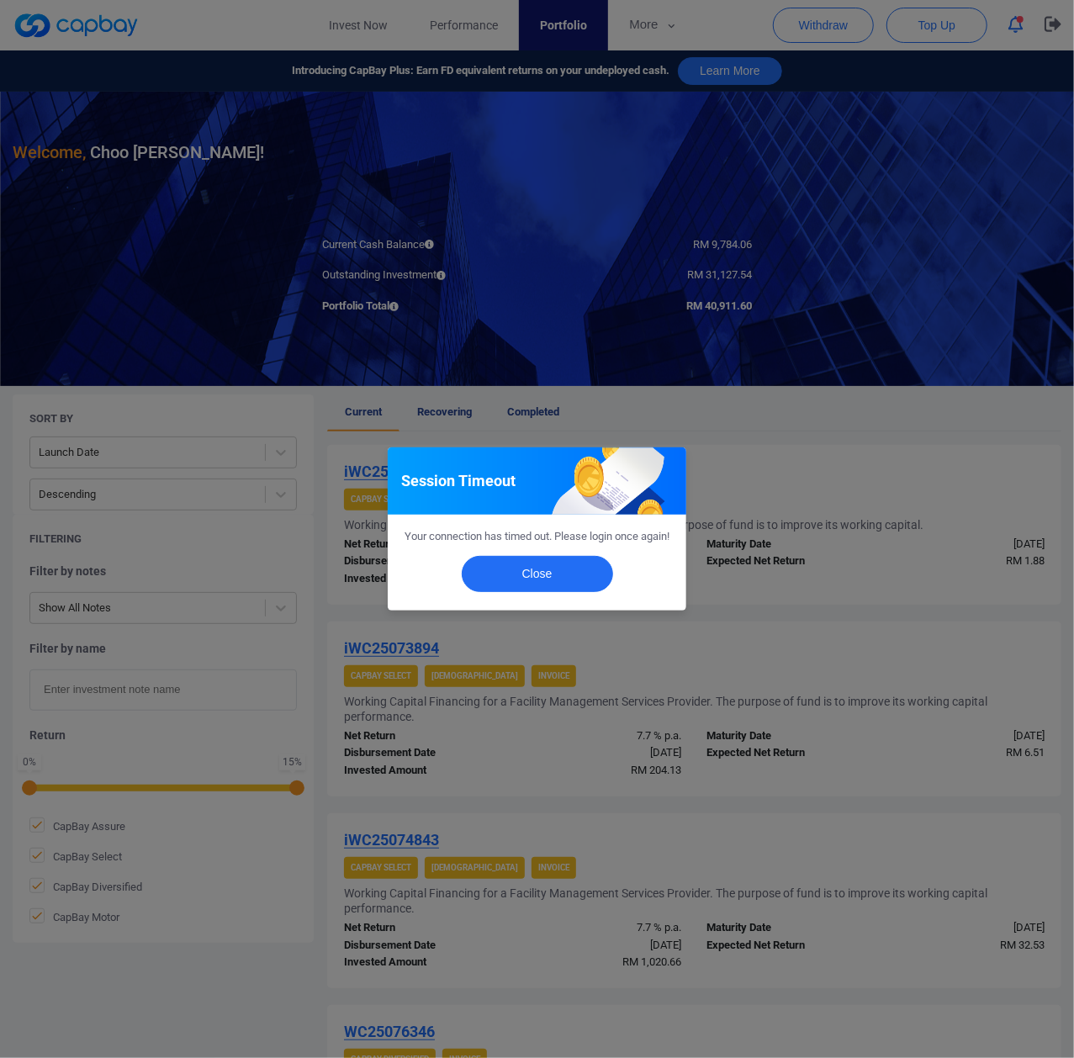
click at [520, 605] on div "Close" at bounding box center [537, 578] width 299 height 65
click at [533, 584] on button "Close" at bounding box center [537, 574] width 151 height 36
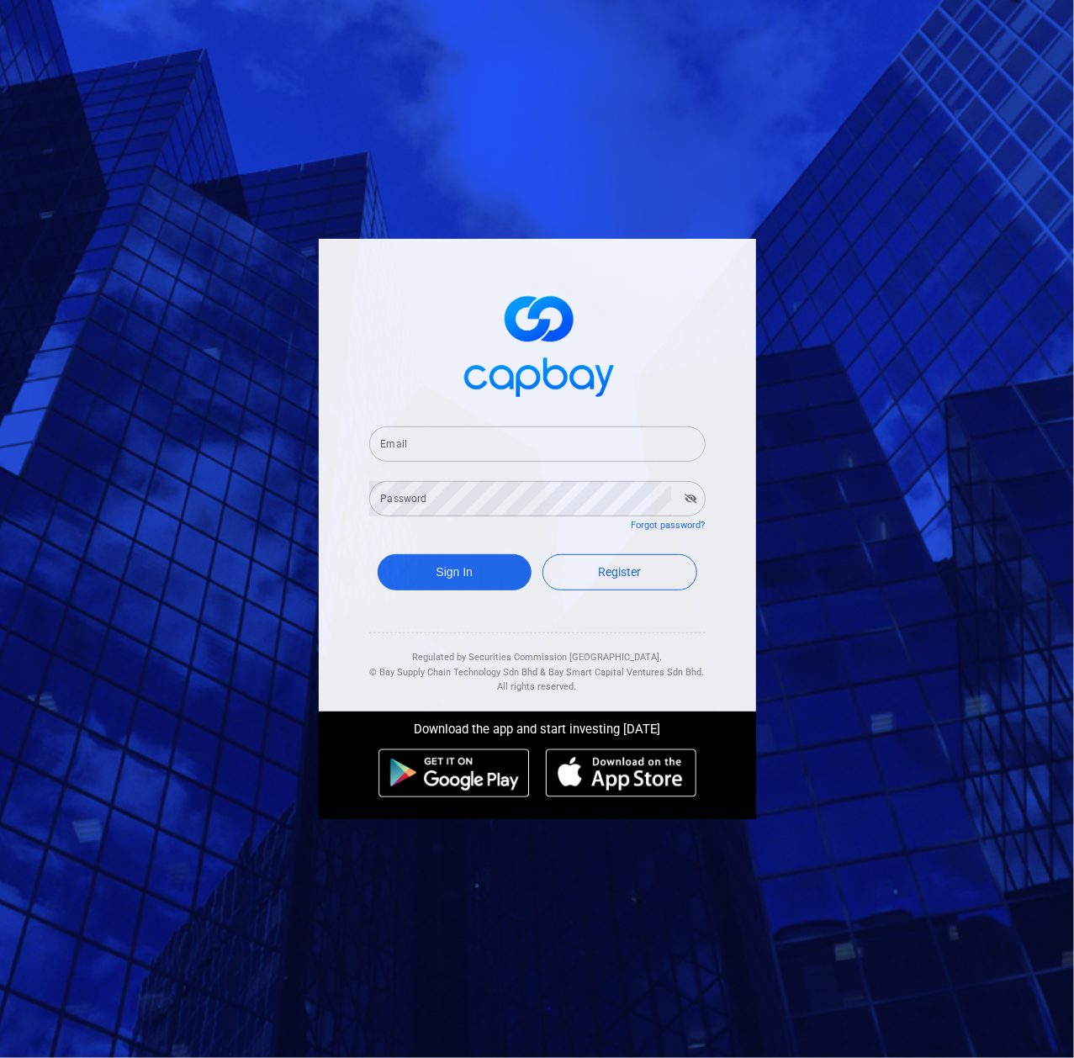
click at [414, 437] on input "Email" at bounding box center [537, 443] width 336 height 35
paste input "[EMAIL_ADDRESS][DOMAIN_NAME]"
type input "season_choo@hotmail.com"
click at [427, 522] on form "Email season_choo@hotmail.com Email Password Password Forgot password? Sign In …" at bounding box center [537, 510] width 336 height 209
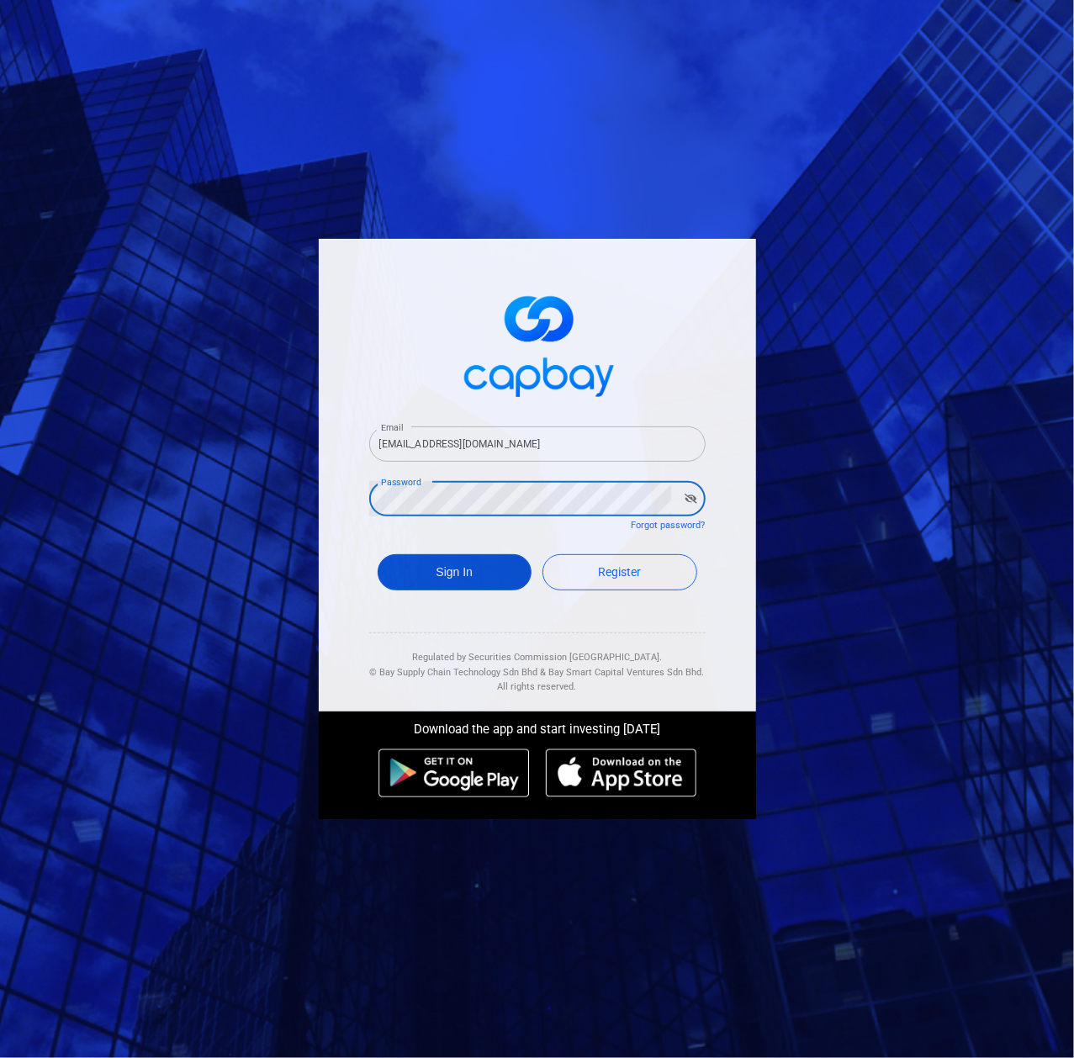
click at [436, 575] on button "Sign In" at bounding box center [455, 572] width 155 height 36
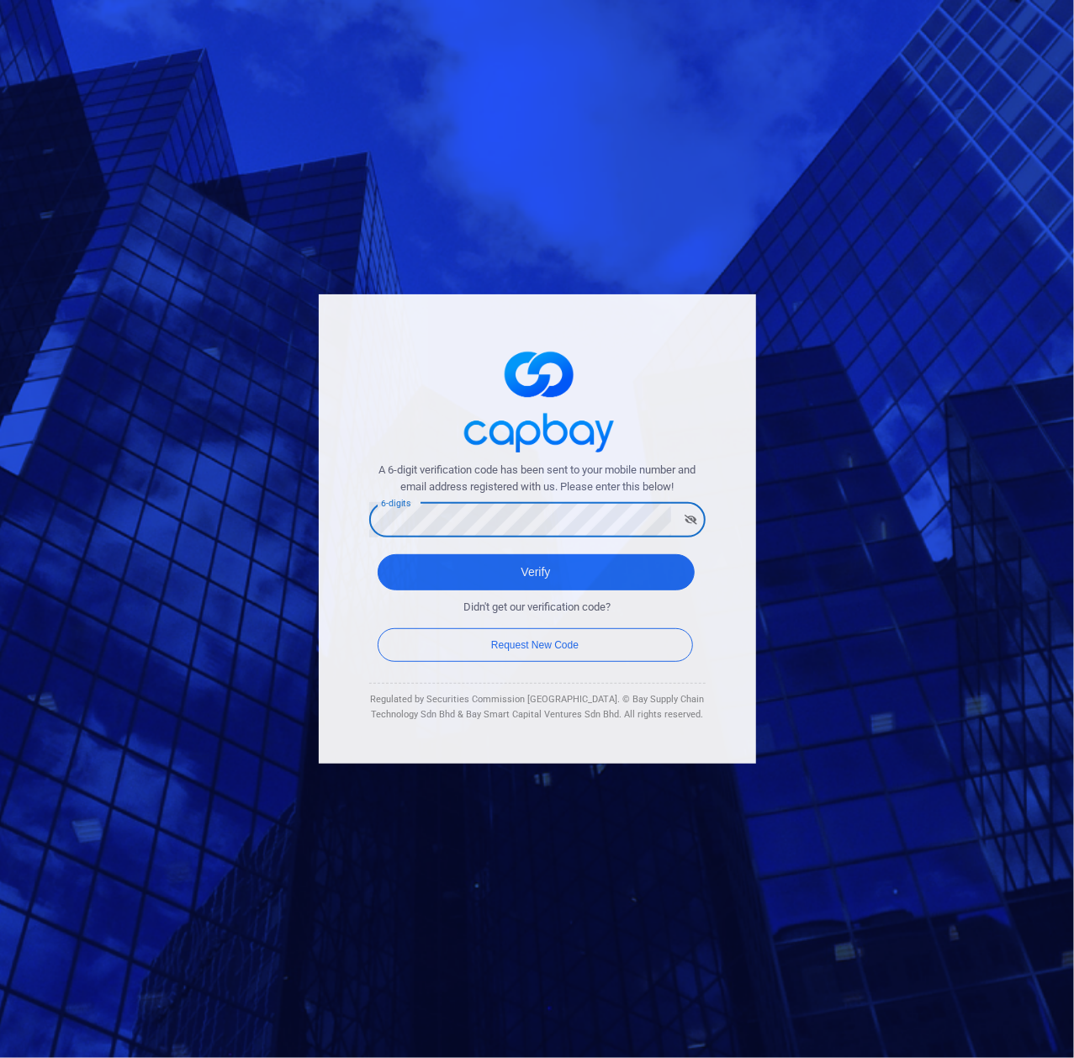
click at [378, 554] on button "Verify" at bounding box center [536, 572] width 317 height 36
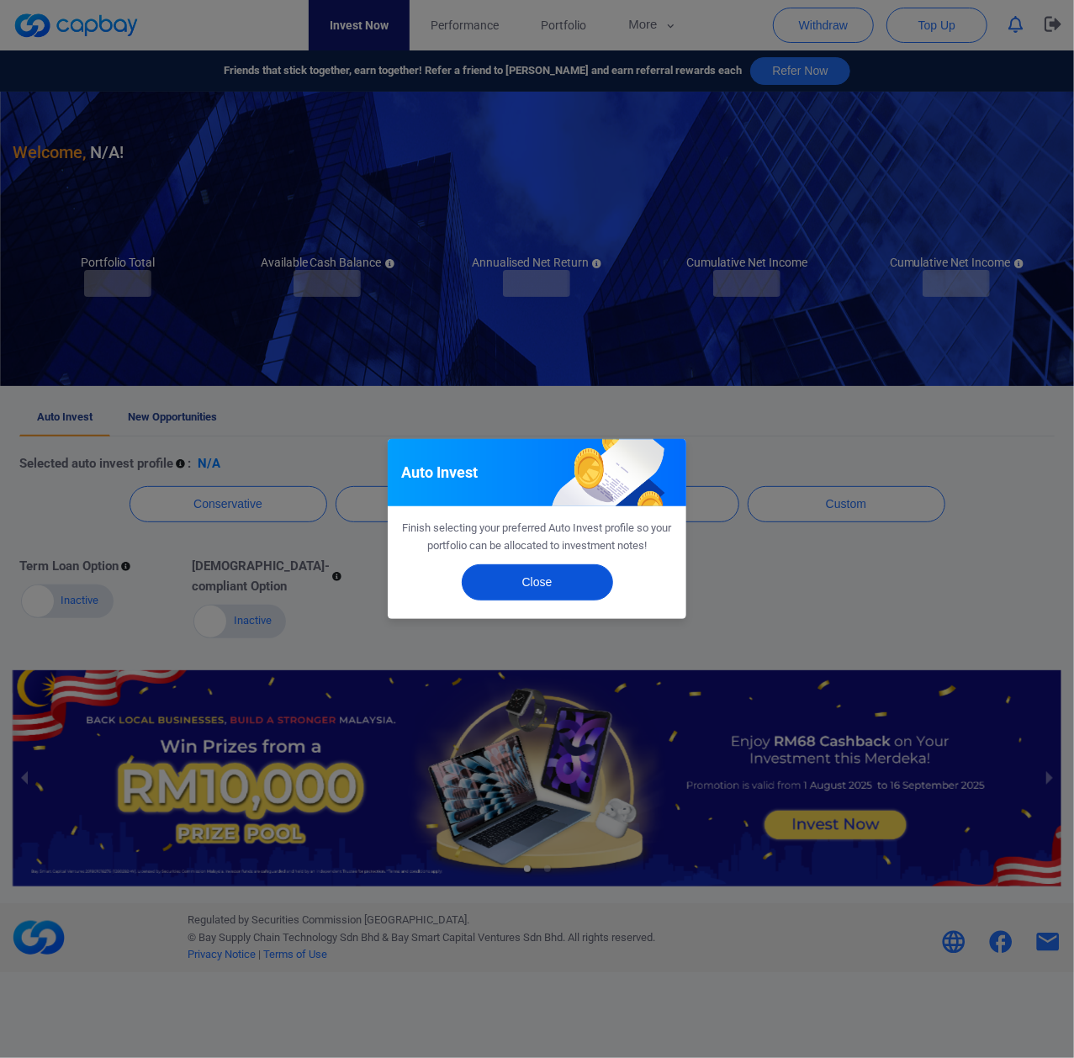
click at [528, 579] on button "Close" at bounding box center [537, 582] width 151 height 36
checkbox input "true"
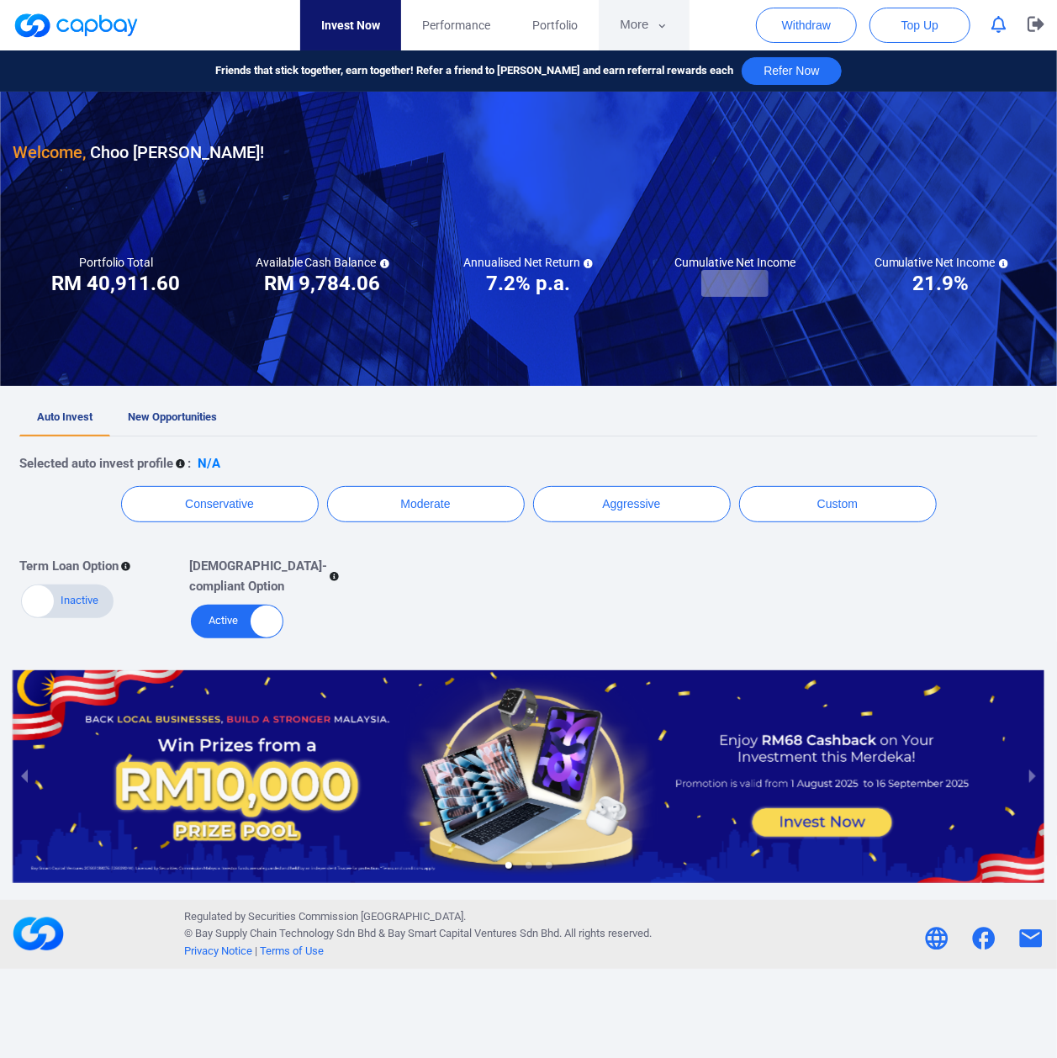
click at [630, 34] on button "More" at bounding box center [644, 25] width 90 height 50
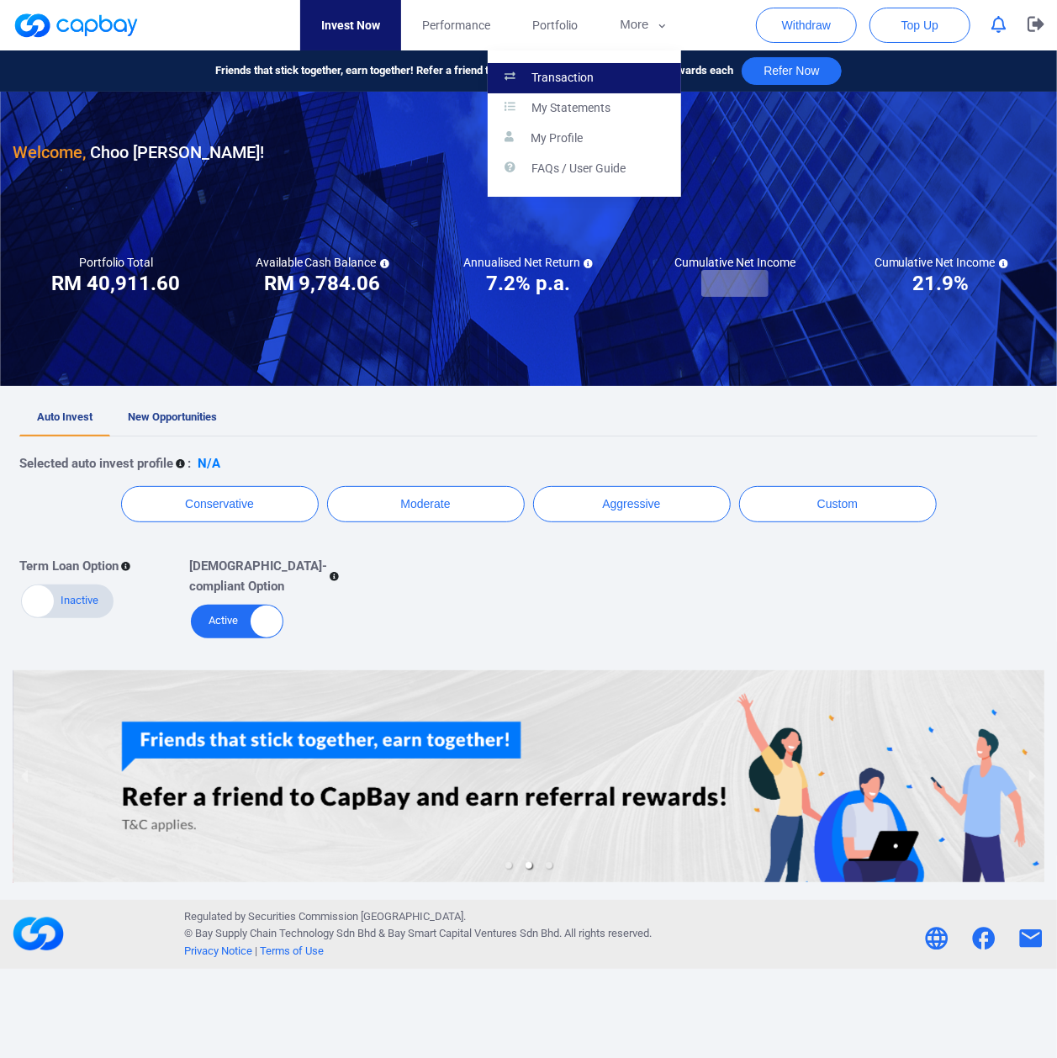
click at [586, 67] on link "Transaction" at bounding box center [584, 78] width 193 height 30
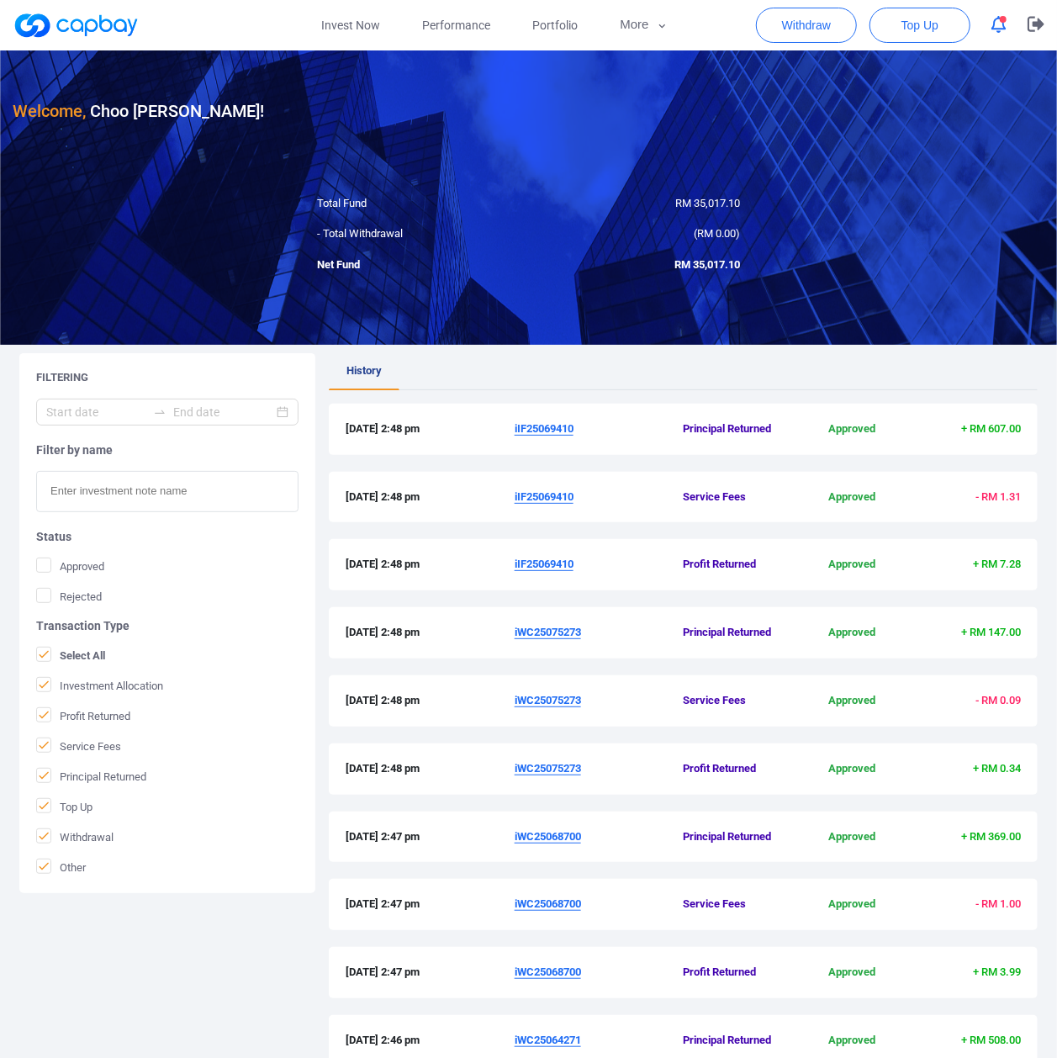
click at [182, 478] on input "text" at bounding box center [167, 491] width 262 height 41
paste input "iWC24085576"
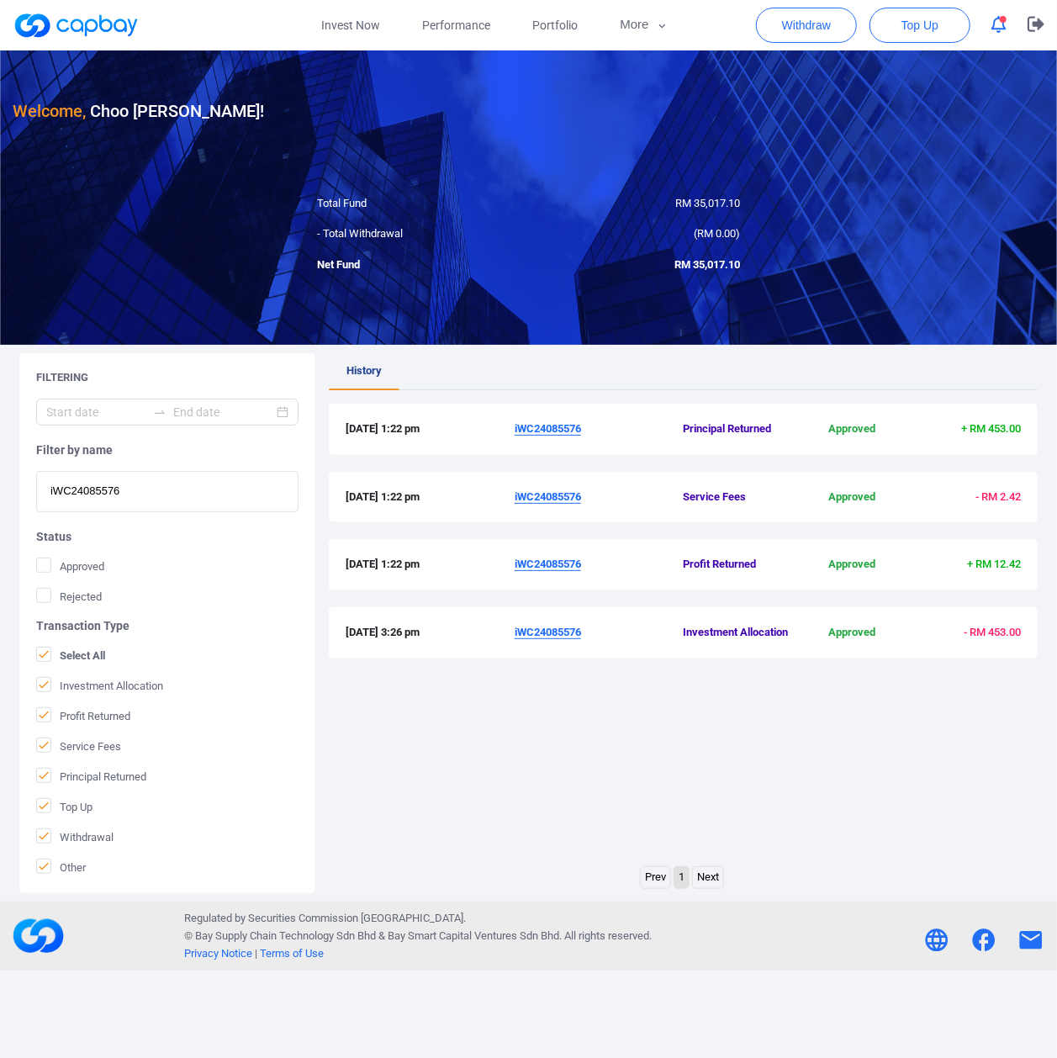
type input "iWC24085576"
